Goal: Browse casually: Explore the website without a specific task or goal

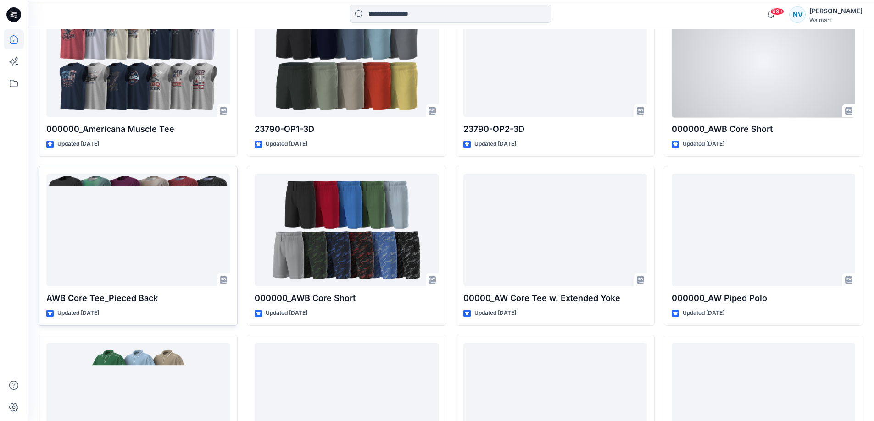
scroll to position [321, 0]
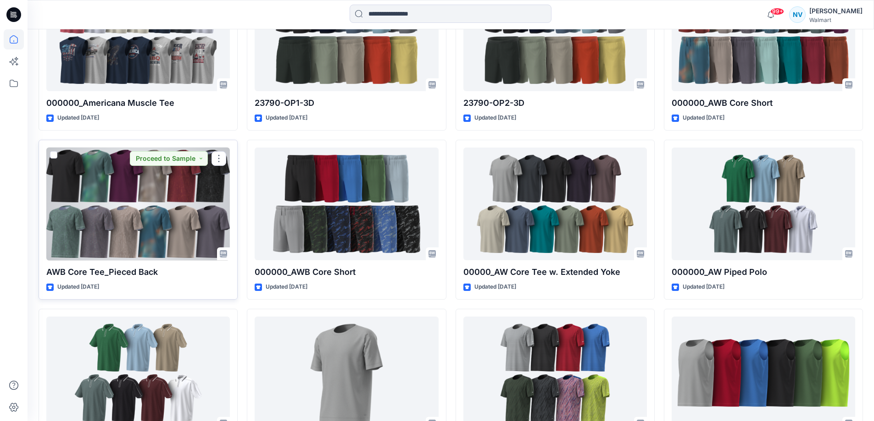
click at [127, 176] on div at bounding box center [137, 204] width 183 height 113
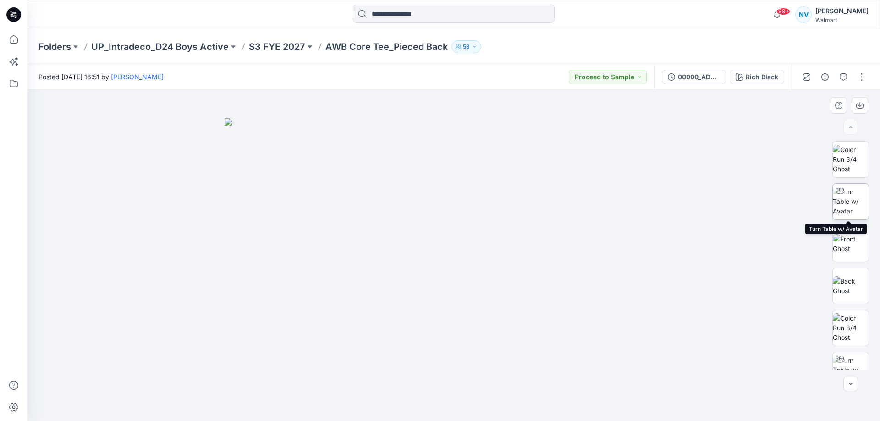
click at [859, 191] on img at bounding box center [851, 201] width 36 height 29
drag, startPoint x: 454, startPoint y: 409, endPoint x: 602, endPoint y: 396, distance: 148.3
click at [602, 396] on div at bounding box center [454, 256] width 853 height 332
drag, startPoint x: 516, startPoint y: 187, endPoint x: 507, endPoint y: 293, distance: 106.8
click at [507, 293] on img at bounding box center [454, 245] width 584 height 351
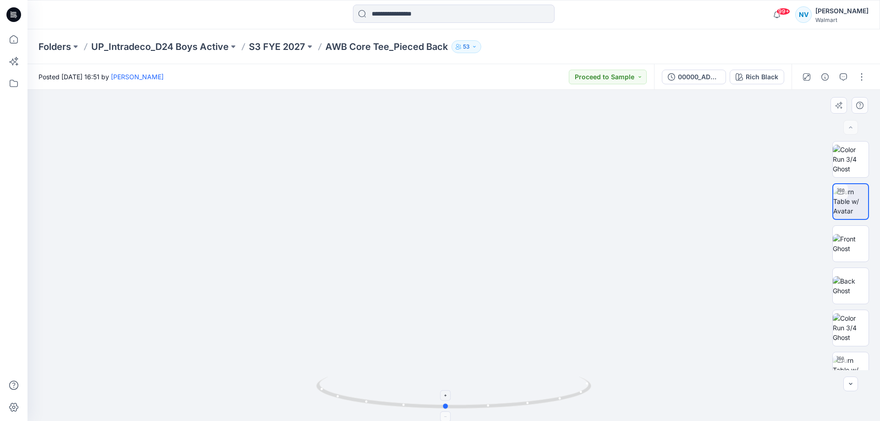
drag, startPoint x: 474, startPoint y: 409, endPoint x: 593, endPoint y: 394, distance: 120.1
click at [593, 394] on icon at bounding box center [454, 394] width 277 height 34
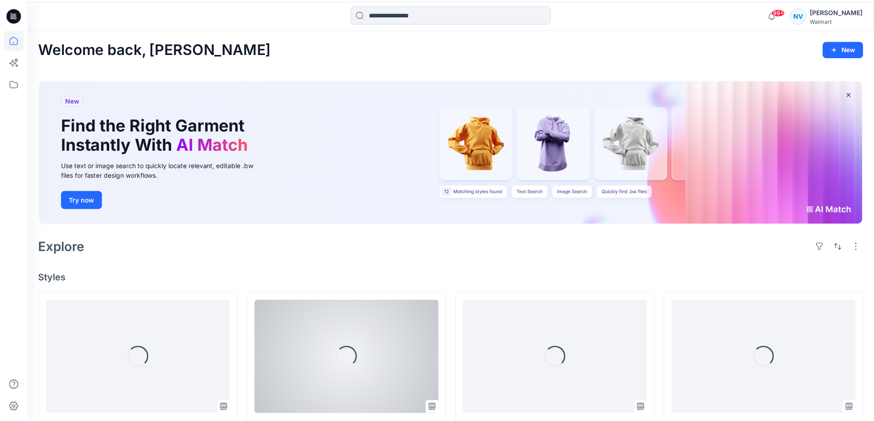
scroll to position [321, 0]
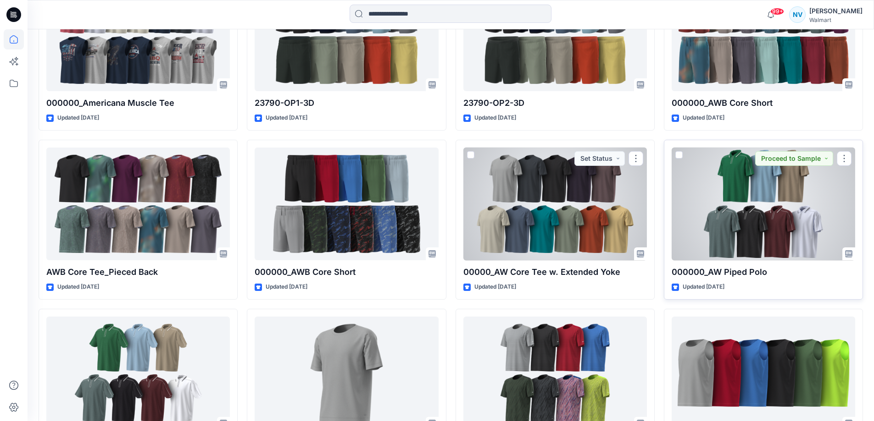
click at [772, 237] on div at bounding box center [762, 204] width 183 height 113
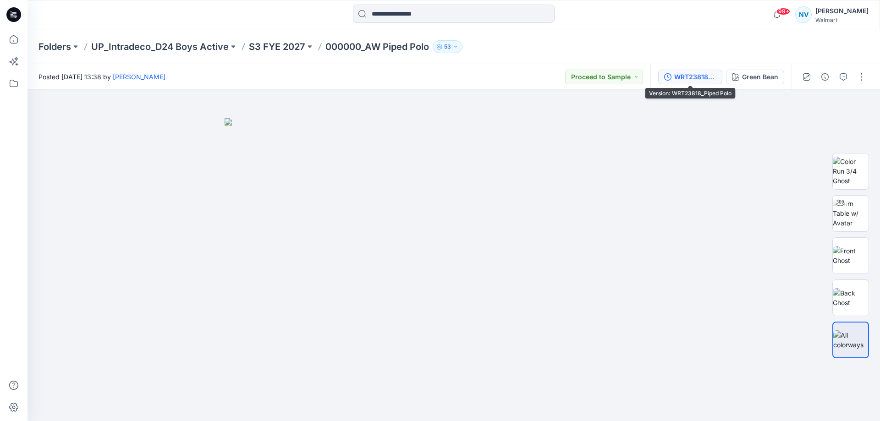
click at [685, 72] on div "WRT23818_Piped Polo" at bounding box center [696, 77] width 42 height 10
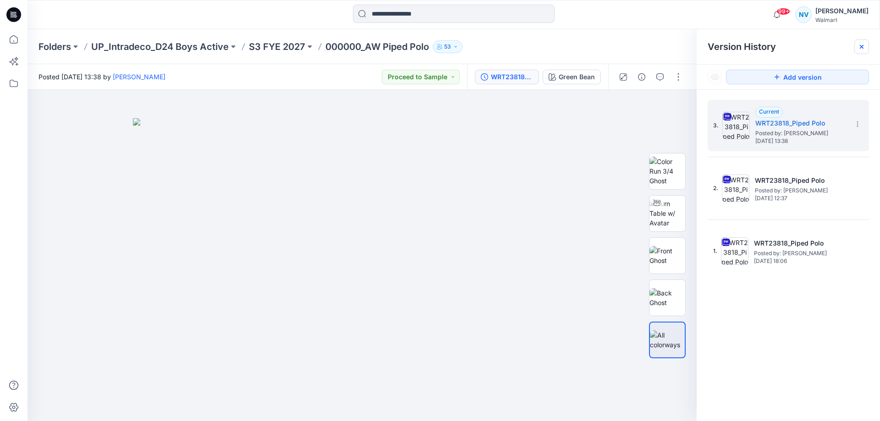
click at [865, 48] on icon at bounding box center [861, 46] width 7 height 7
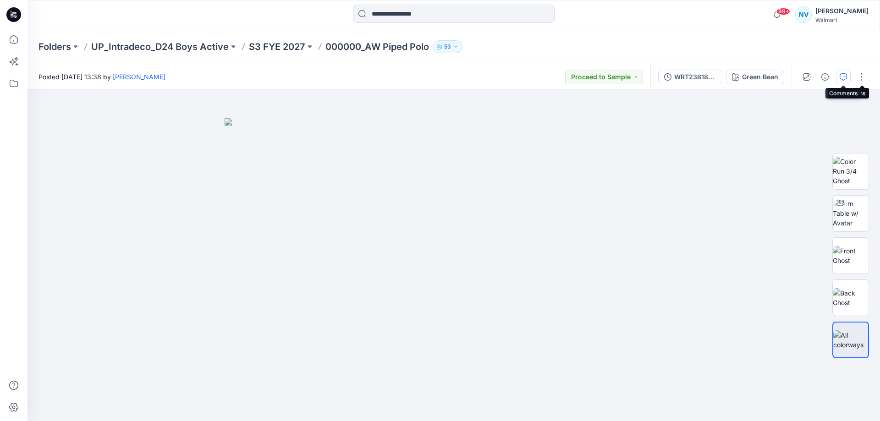
click at [846, 78] on icon "button" at bounding box center [843, 76] width 7 height 7
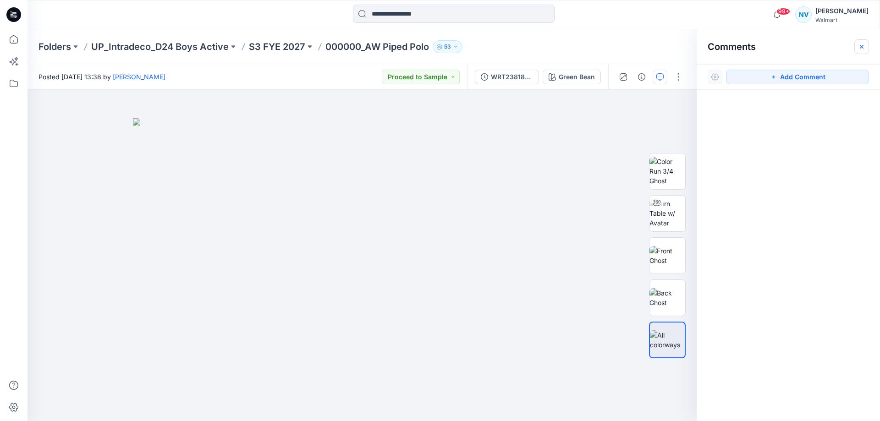
click at [864, 45] on icon "button" at bounding box center [862, 46] width 4 height 4
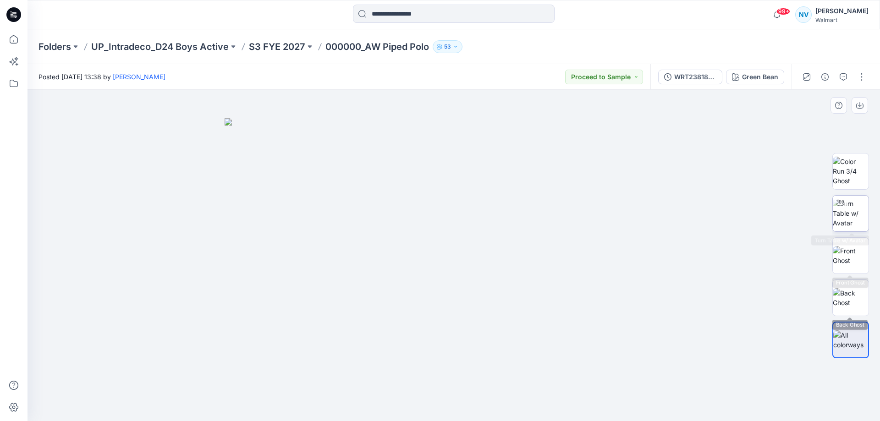
click at [843, 213] on img at bounding box center [851, 213] width 36 height 29
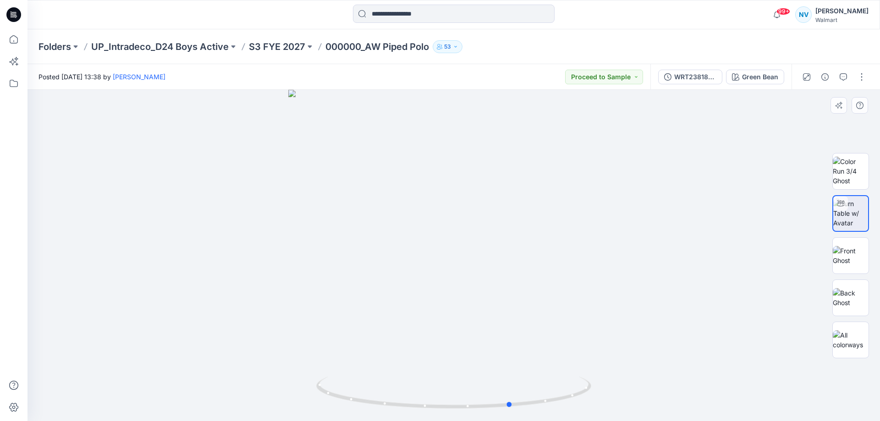
drag, startPoint x: 455, startPoint y: 404, endPoint x: 788, endPoint y: 358, distance: 336.1
click at [788, 358] on div at bounding box center [454, 256] width 853 height 332
